Goal: Task Accomplishment & Management: Complete application form

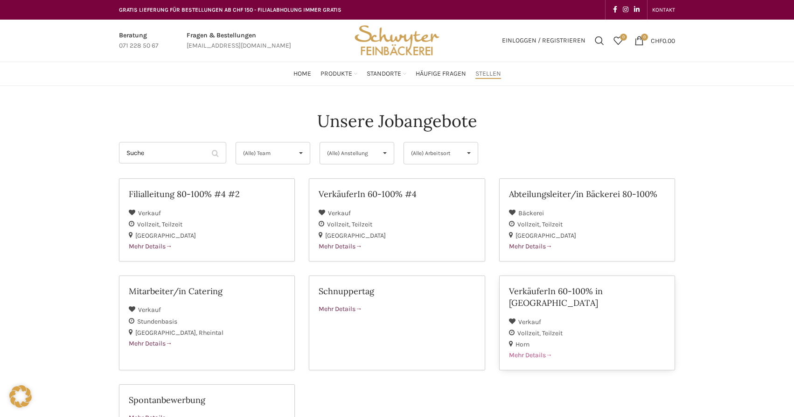
click at [531, 351] on span "Mehr Details" at bounding box center [530, 355] width 43 height 8
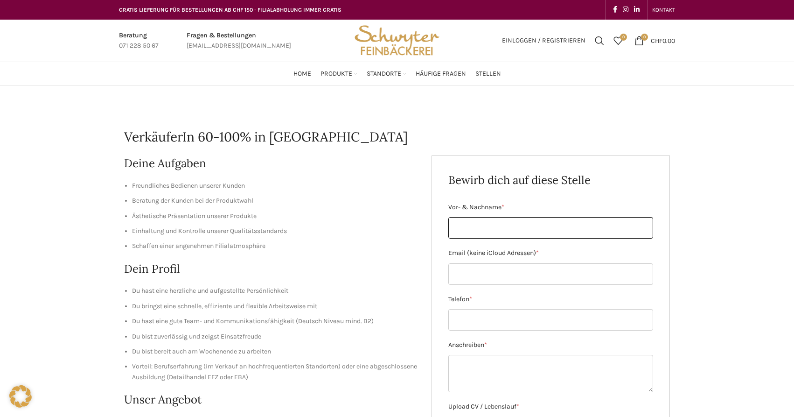
click at [465, 225] on input "Vor- & Nachname *" at bounding box center [550, 227] width 205 height 21
type input "Jacqueline Iff"
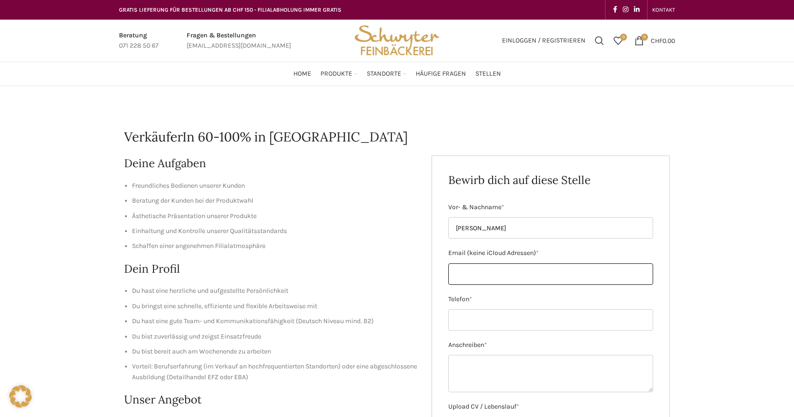
click at [465, 276] on input "Email (keine iCloud Adressen) *" at bounding box center [550, 273] width 205 height 21
type input "j.iff@gmx.ch"
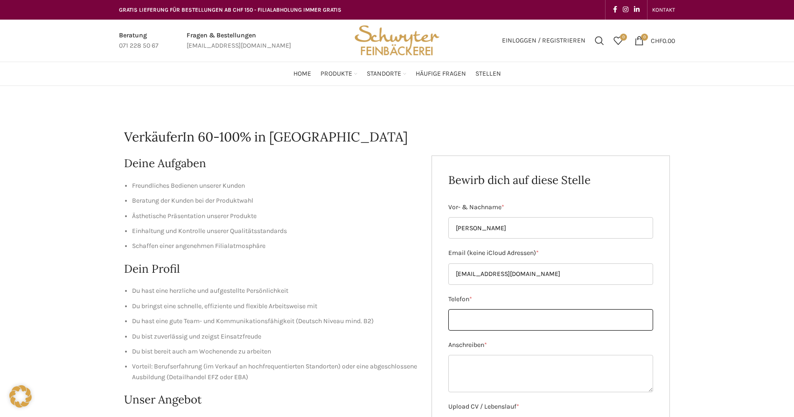
click at [466, 322] on input "Telefon *" at bounding box center [550, 319] width 205 height 21
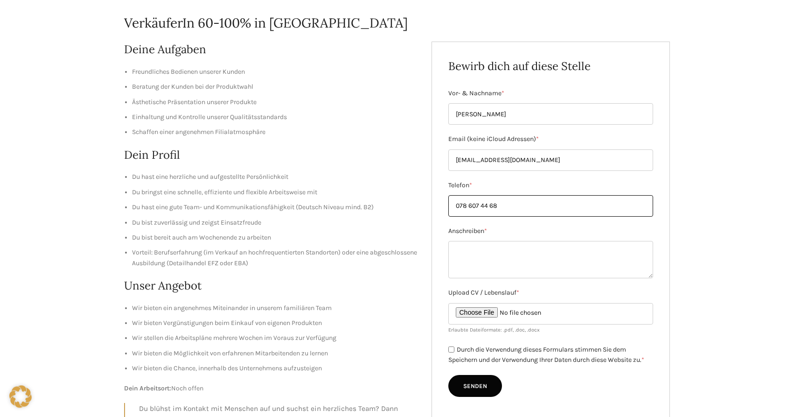
scroll to position [143, 0]
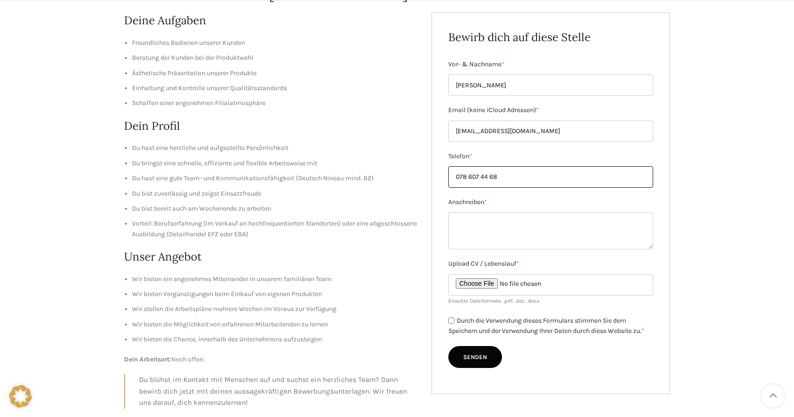
type input "078 607 44 68"
click at [486, 225] on textarea "Anschreiben *" at bounding box center [550, 230] width 205 height 37
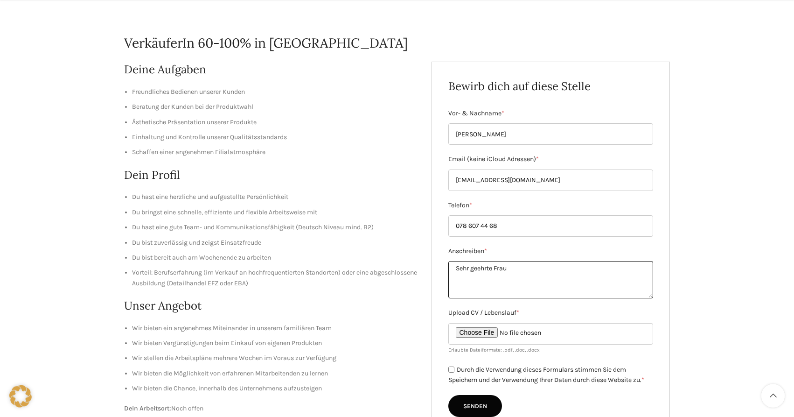
scroll to position [95, 0]
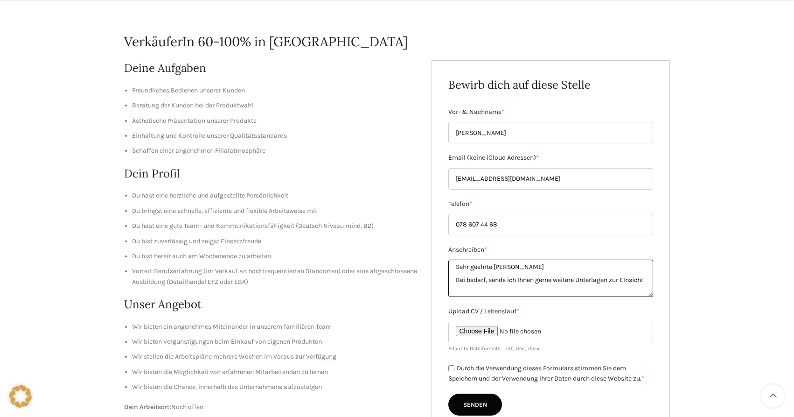
click at [460, 287] on textarea "Sehr geehrte Frau Hilfiker Bei bedarf, sende ich Ihnen gerne weitere Unterlagen…" at bounding box center [550, 277] width 205 height 37
click at [460, 286] on textarea "Sehr geehrte Frau Hilfiker Bei bedarf, sende ich Ihnen gerne weitere Unterlagen…" at bounding box center [550, 277] width 205 height 37
click at [461, 285] on textarea "Sehr geehrte Frau Hilfiker Bei bedarf, sende ich Ihnen gerne weitere Unterlagen…" at bounding box center [550, 277] width 205 height 37
click at [480, 287] on textarea "Sehr geehrte Frau Hilfiker Bei bedarf, sende ich Ihnen gerne weitere Unterlagen…" at bounding box center [550, 277] width 205 height 37
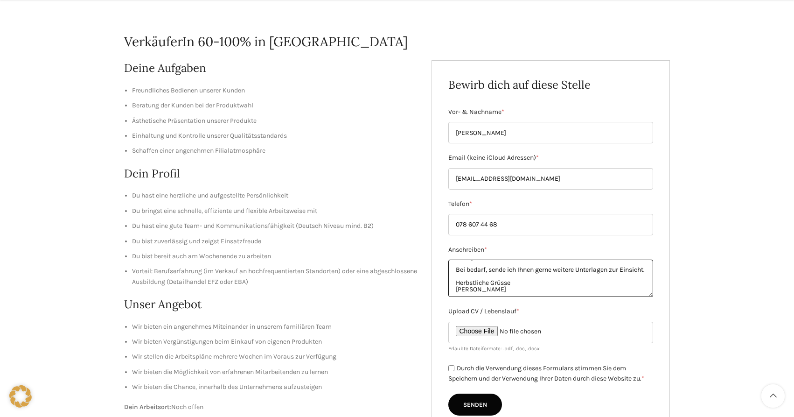
click at [470, 266] on textarea "Sehr geehrte Frau Hilfiker Bei bedarf, sende ich Ihnen gerne weitere Unterlagen…" at bounding box center [550, 277] width 205 height 37
type textarea "Sehr geehrte Frau Hilfiker Bei bedarf, sende ich Ihnen gerne weitere Unterlagen…"
click at [486, 330] on input "Upload CV / Lebenslauf *" at bounding box center [550, 332] width 205 height 21
click at [488, 332] on input "Upload CV / Lebenslauf *" at bounding box center [550, 332] width 205 height 21
click at [491, 329] on input "Upload CV / Lebenslauf *" at bounding box center [550, 332] width 205 height 21
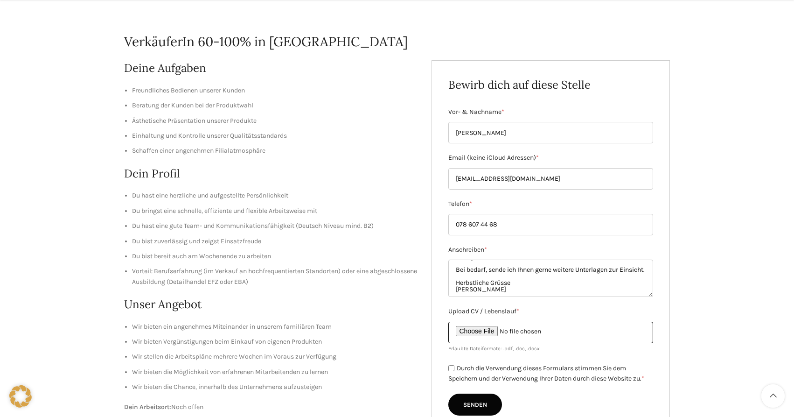
type input "C:\fakepath\Berufserfahrung.pdf"
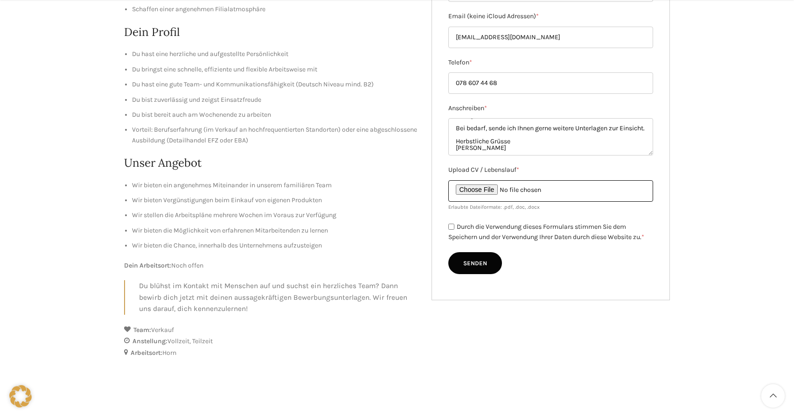
scroll to position [238, 0]
click at [452, 225] on input "Durch die Verwendung dieses Formulars stimmen Sie dem Speichern und der Verwend…" at bounding box center [451, 225] width 6 height 6
checkbox input "true"
click at [472, 262] on input "Senden" at bounding box center [475, 262] width 54 height 22
type input "Senden"
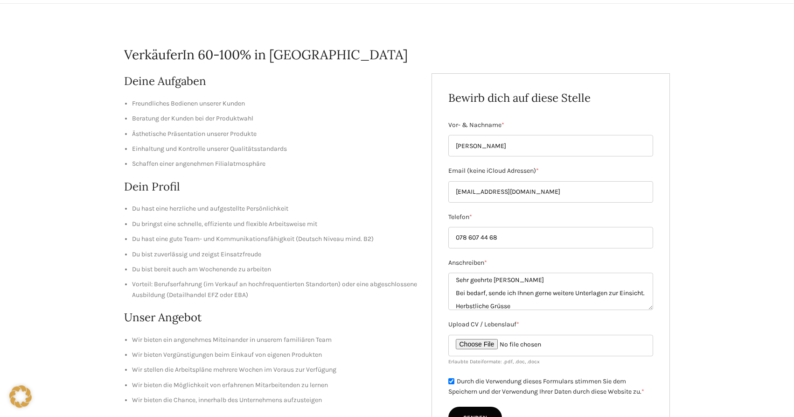
scroll to position [0, 0]
